Goal: Information Seeking & Learning: Learn about a topic

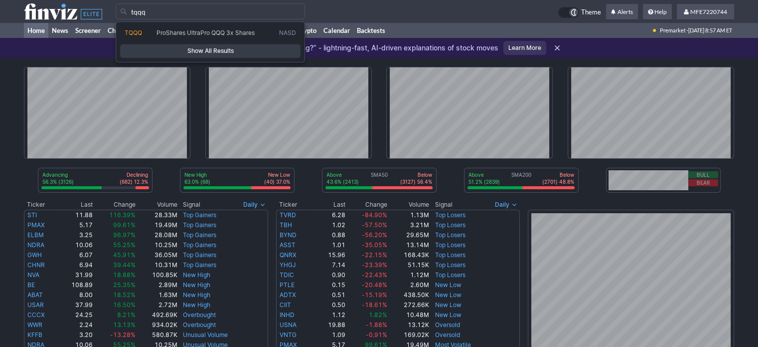
type input "tqqq"
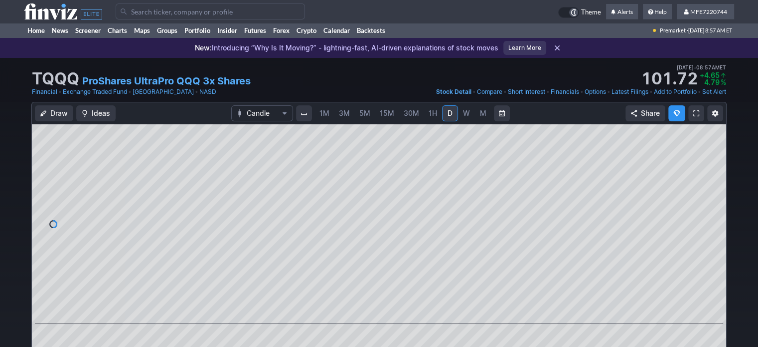
click at [467, 116] on span "W" at bounding box center [466, 113] width 7 height 8
